Goal: Information Seeking & Learning: Compare options

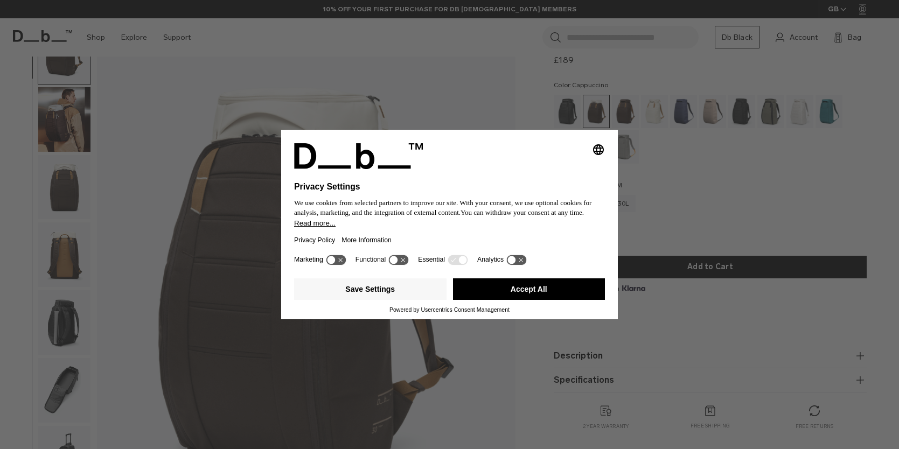
click at [701, 186] on div "Selecting an option will immediately change the language Privacy Settings We us…" at bounding box center [449, 224] width 899 height 449
click at [513, 289] on button "Accept All" at bounding box center [529, 289] width 152 height 22
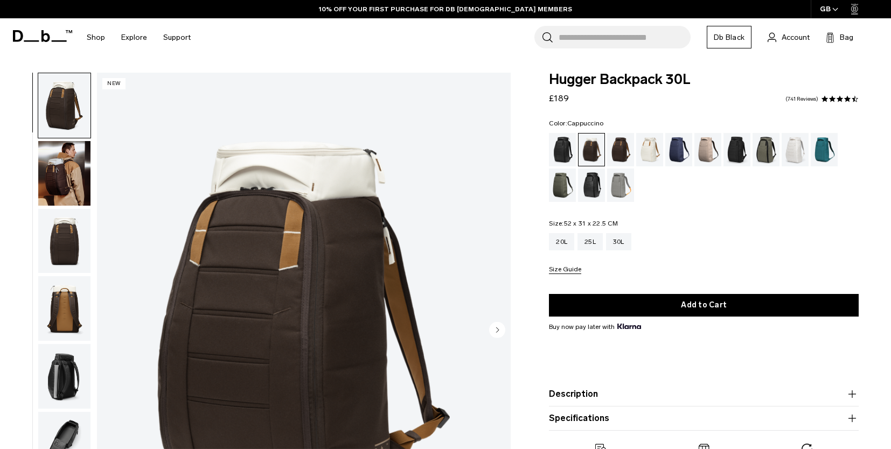
scroll to position [54, 0]
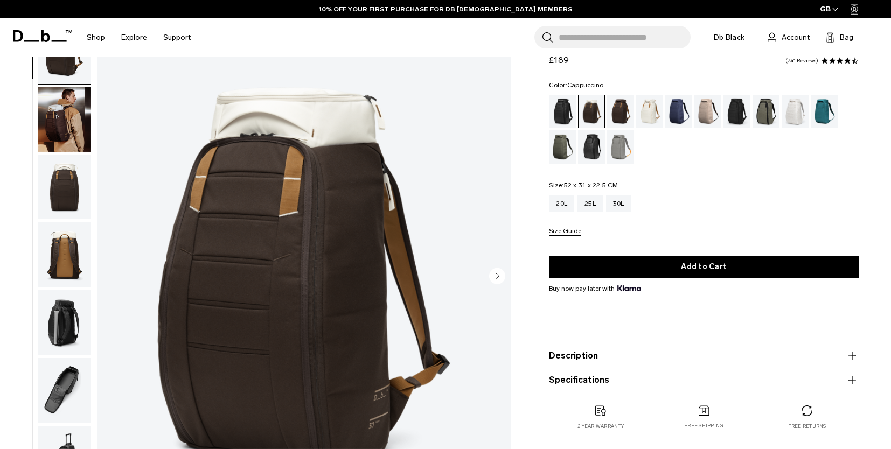
click at [69, 259] on img "button" at bounding box center [64, 254] width 52 height 65
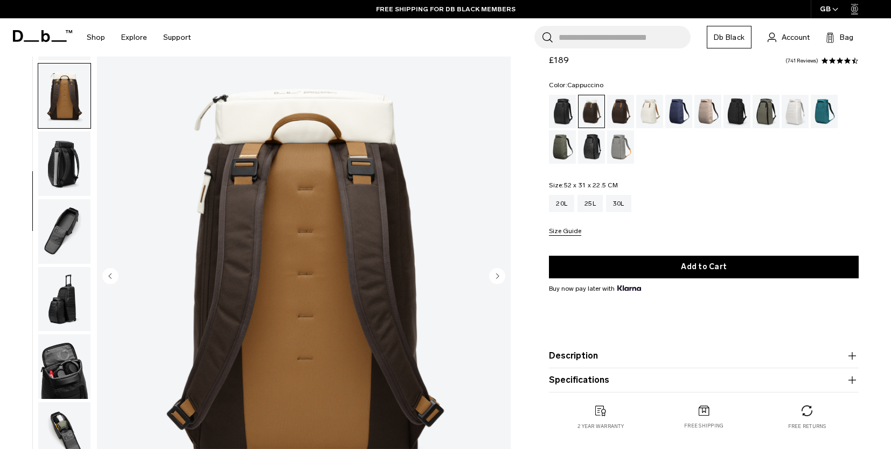
click at [55, 288] on img "button" at bounding box center [64, 299] width 52 height 65
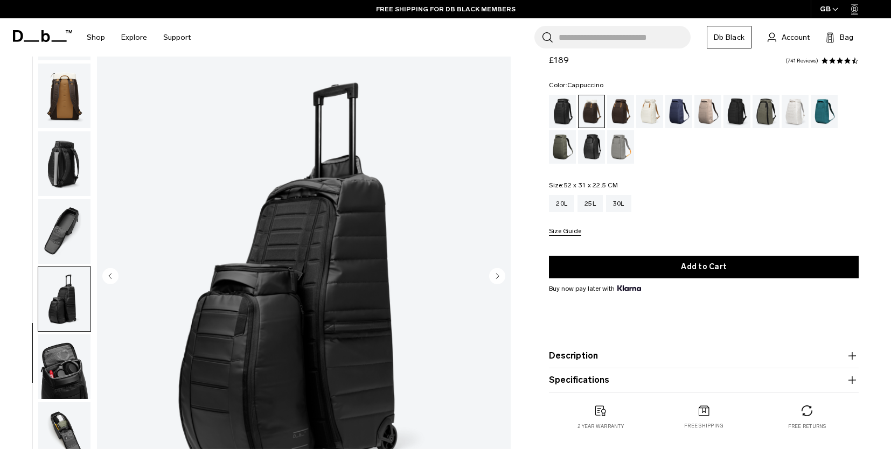
click at [52, 342] on img "button" at bounding box center [64, 366] width 52 height 65
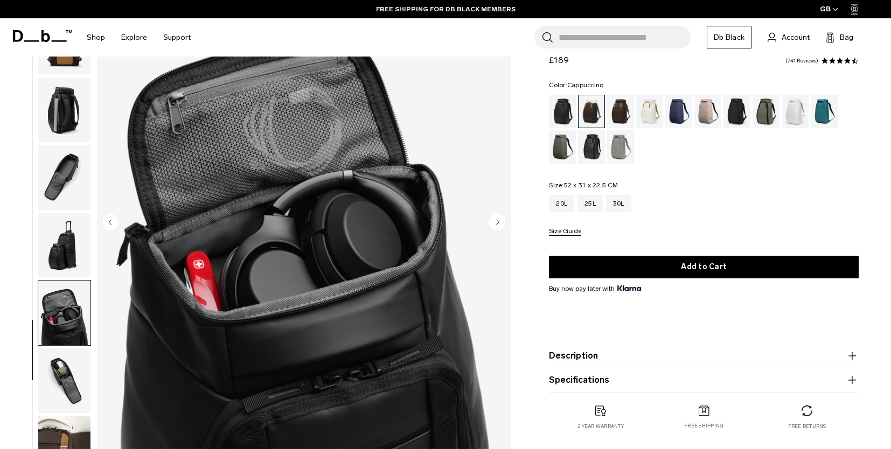
scroll to position [162, 0]
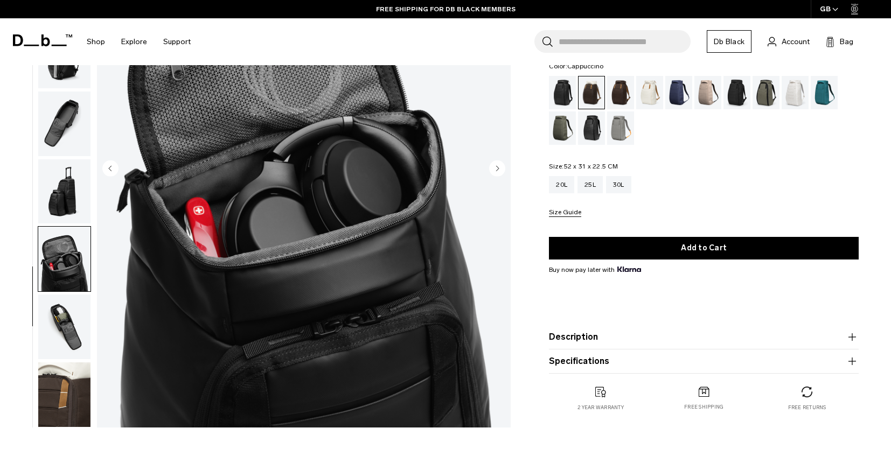
click at [57, 270] on img "button" at bounding box center [64, 259] width 52 height 65
click at [60, 324] on img "button" at bounding box center [64, 327] width 52 height 65
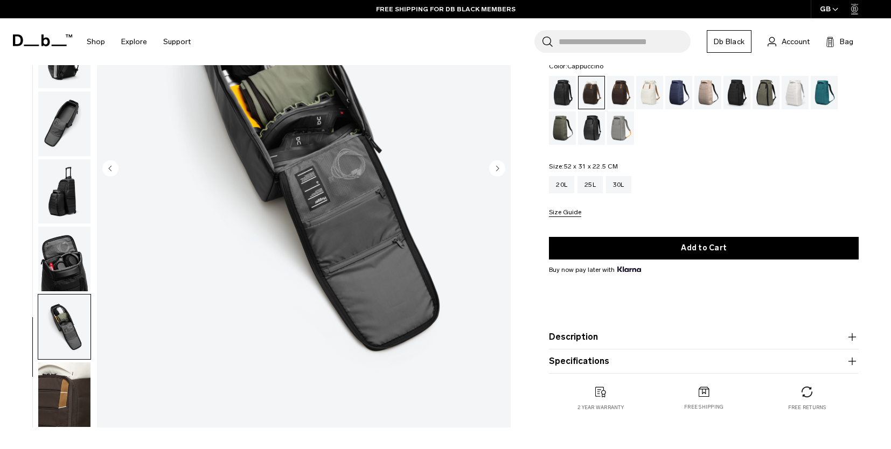
click at [60, 379] on img "button" at bounding box center [64, 394] width 52 height 65
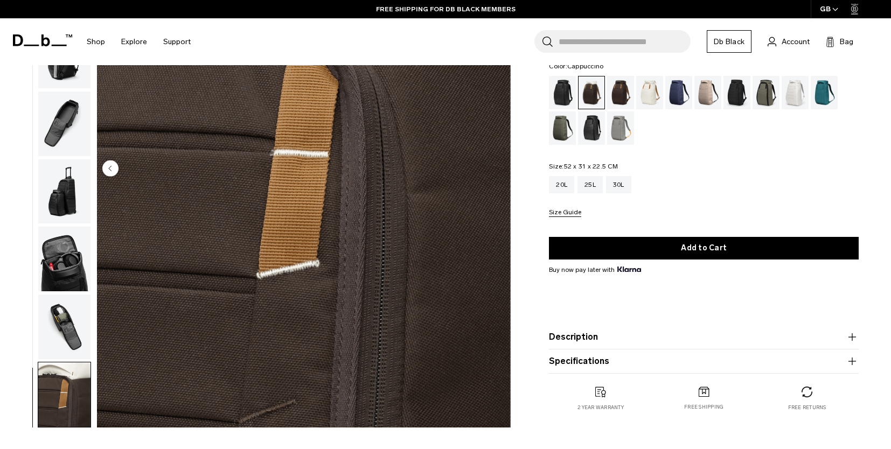
click at [55, 325] on img "button" at bounding box center [64, 327] width 52 height 65
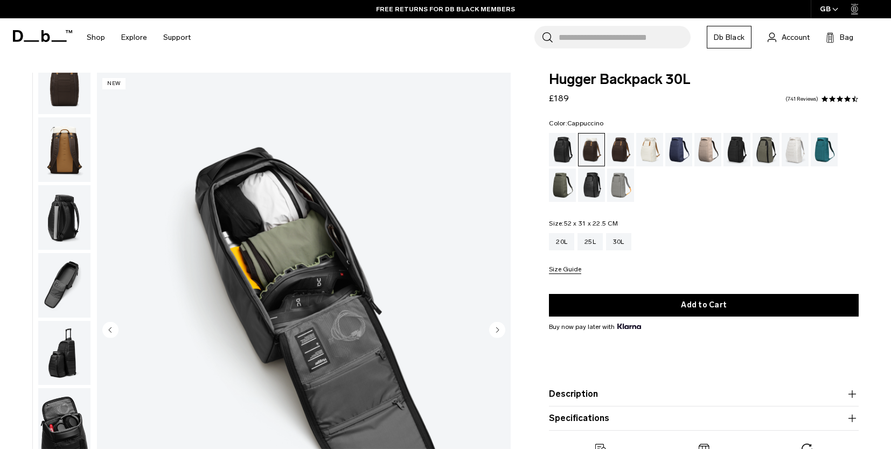
scroll to position [54, 0]
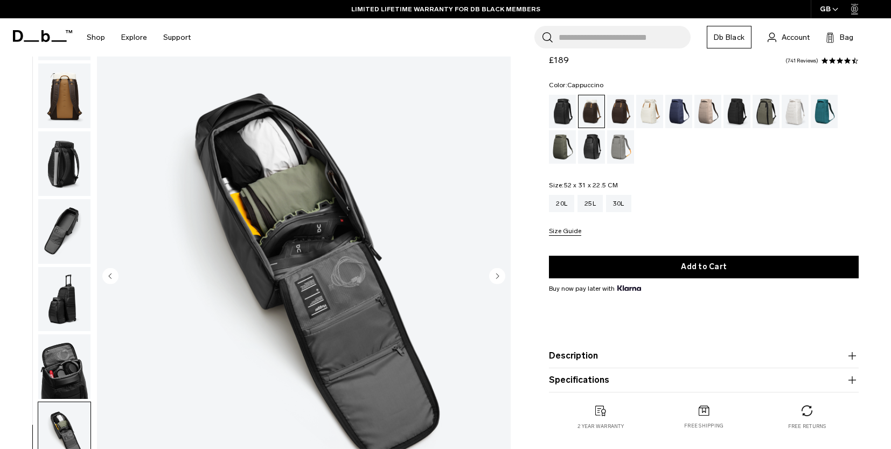
click at [52, 93] on img "button" at bounding box center [64, 96] width 52 height 65
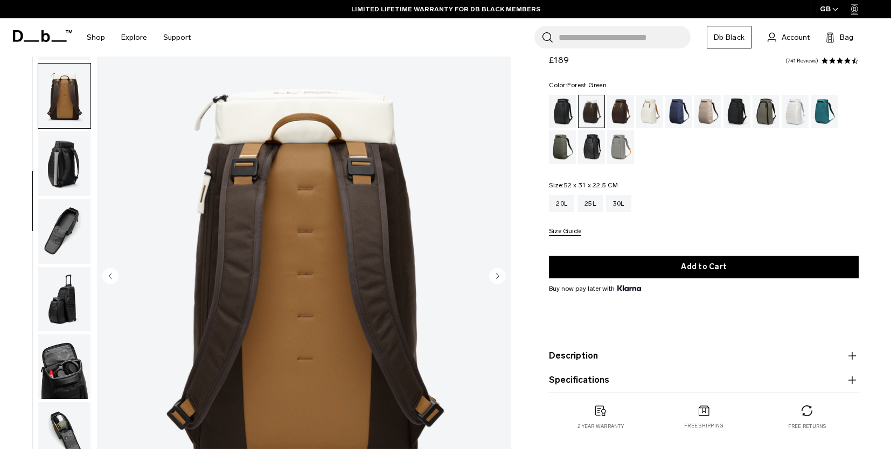
click at [759, 109] on div "Forest Green" at bounding box center [765, 111] width 27 height 33
click at [620, 110] on div "Espresso" at bounding box center [620, 111] width 27 height 33
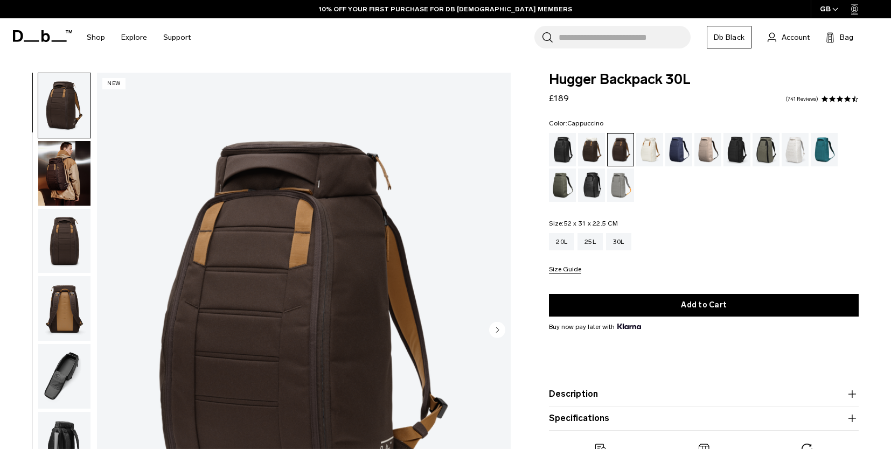
click at [594, 149] on div "Cappuccino" at bounding box center [591, 149] width 27 height 33
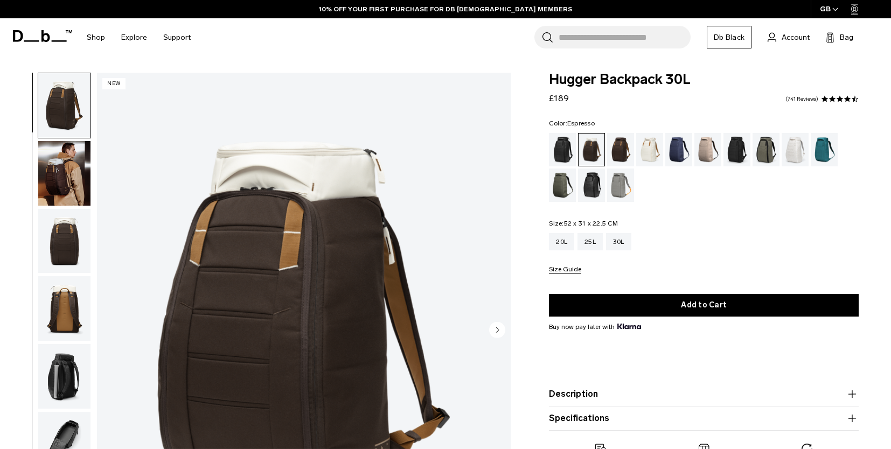
click at [619, 144] on div "Espresso" at bounding box center [620, 149] width 27 height 33
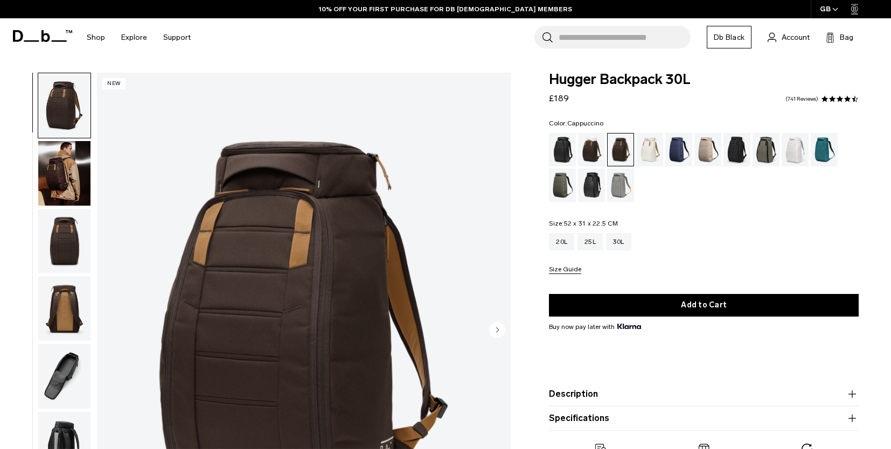
click at [591, 143] on div "Cappuccino" at bounding box center [591, 149] width 27 height 33
